Goal: Find contact information: Find contact information

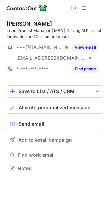
scroll to position [164, 107]
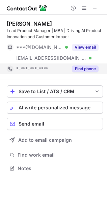
click at [66, 71] on div "*-***-***-****" at bounding box center [42, 69] width 52 height 6
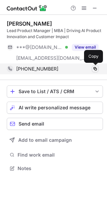
click at [93, 71] on span at bounding box center [94, 68] width 5 height 5
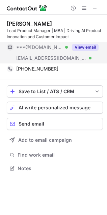
click at [64, 49] on div "***@[DOMAIN_NAME] Verified" at bounding box center [42, 47] width 52 height 6
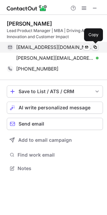
click at [97, 47] on span at bounding box center [94, 47] width 5 height 5
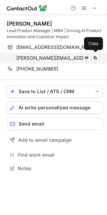
click at [97, 54] on div "[PERSON_NAME][EMAIL_ADDRESS][PERSON_NAME][DOMAIN_NAME] Verified Send email Copy" at bounding box center [53, 58] width 92 height 11
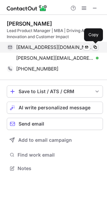
click at [94, 48] on span at bounding box center [94, 47] width 5 height 5
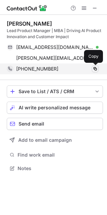
click at [93, 66] on span at bounding box center [94, 68] width 5 height 5
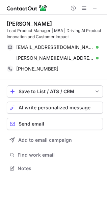
click at [37, 23] on div "[PERSON_NAME]" at bounding box center [55, 23] width 96 height 7
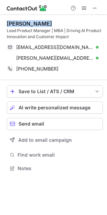
click at [37, 23] on div "[PERSON_NAME]" at bounding box center [55, 23] width 96 height 7
copy div "[PERSON_NAME]"
